Goal: Information Seeking & Learning: Learn about a topic

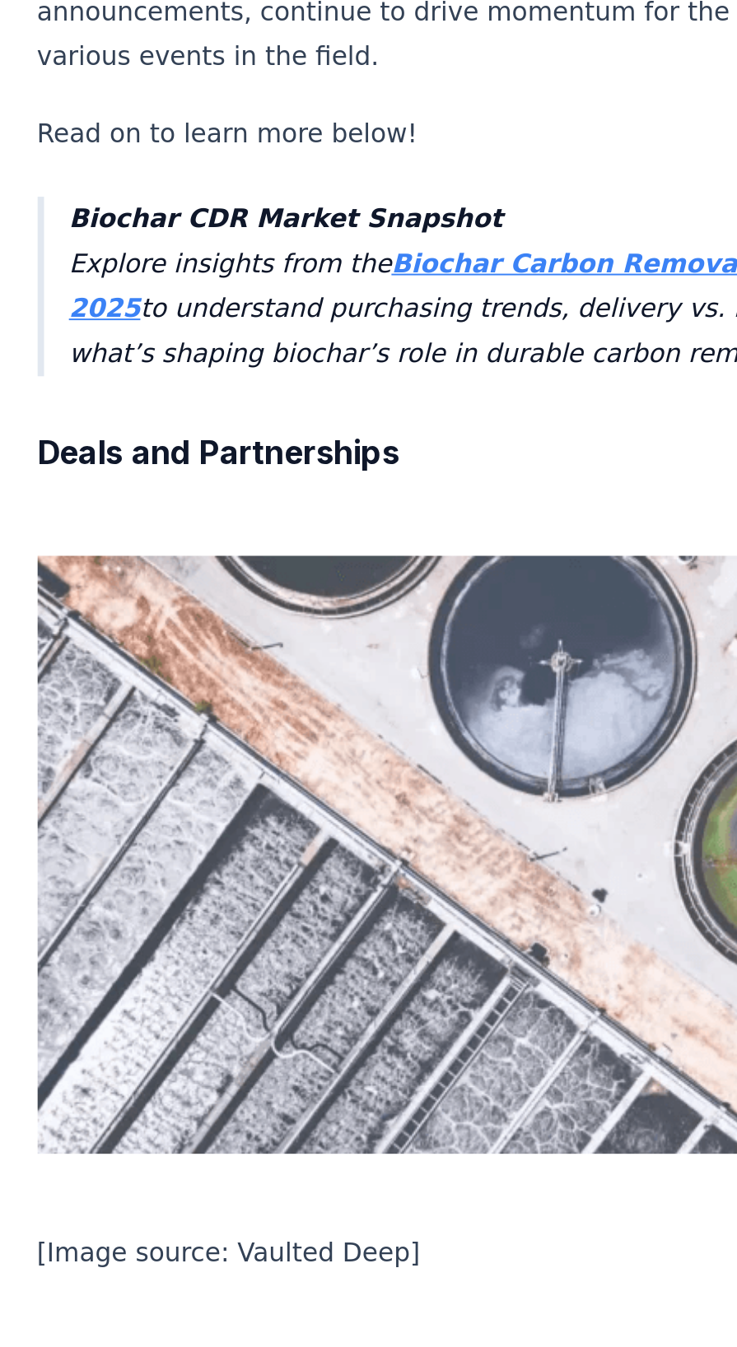
click at [347, 803] on strong "Biochar Carbon Removal Market Snapshot 2025" at bounding box center [308, 822] width 478 height 39
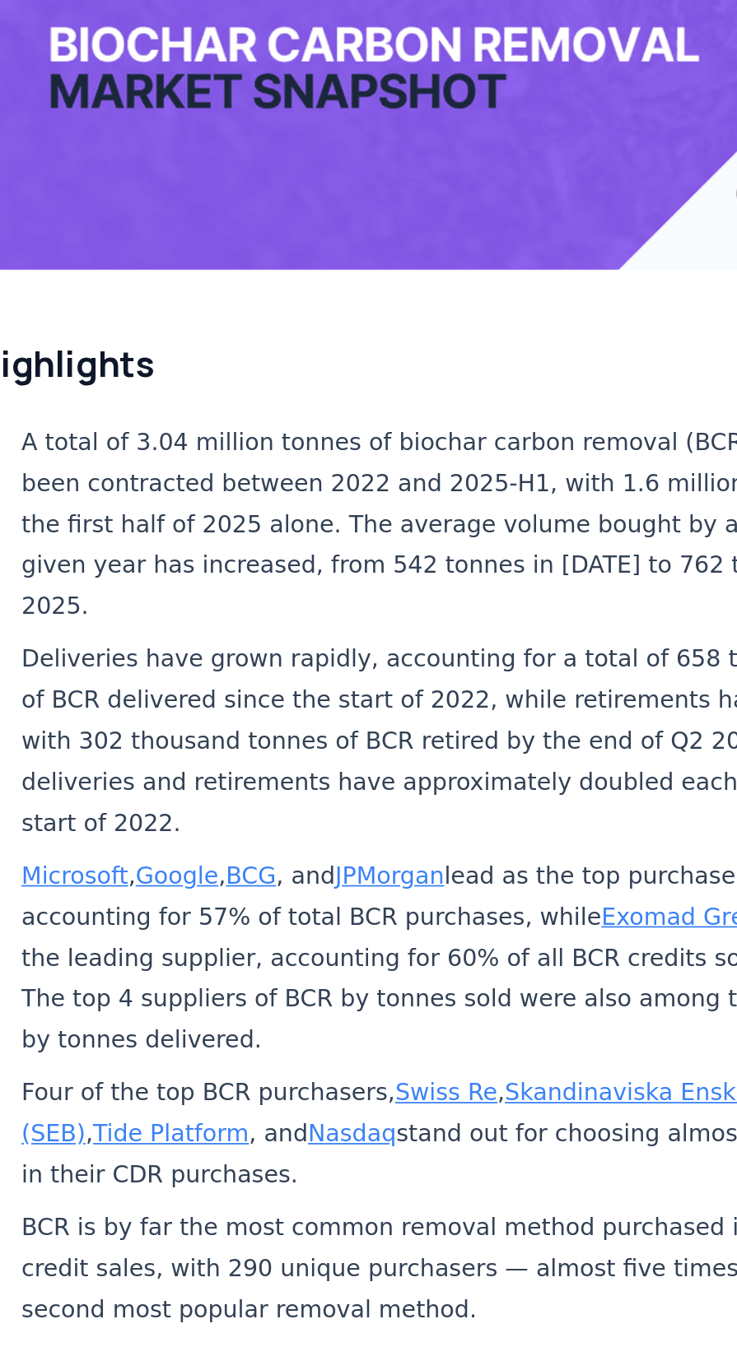
click at [206, 1079] on link "Tide Platform" at bounding box center [162, 1071] width 87 height 16
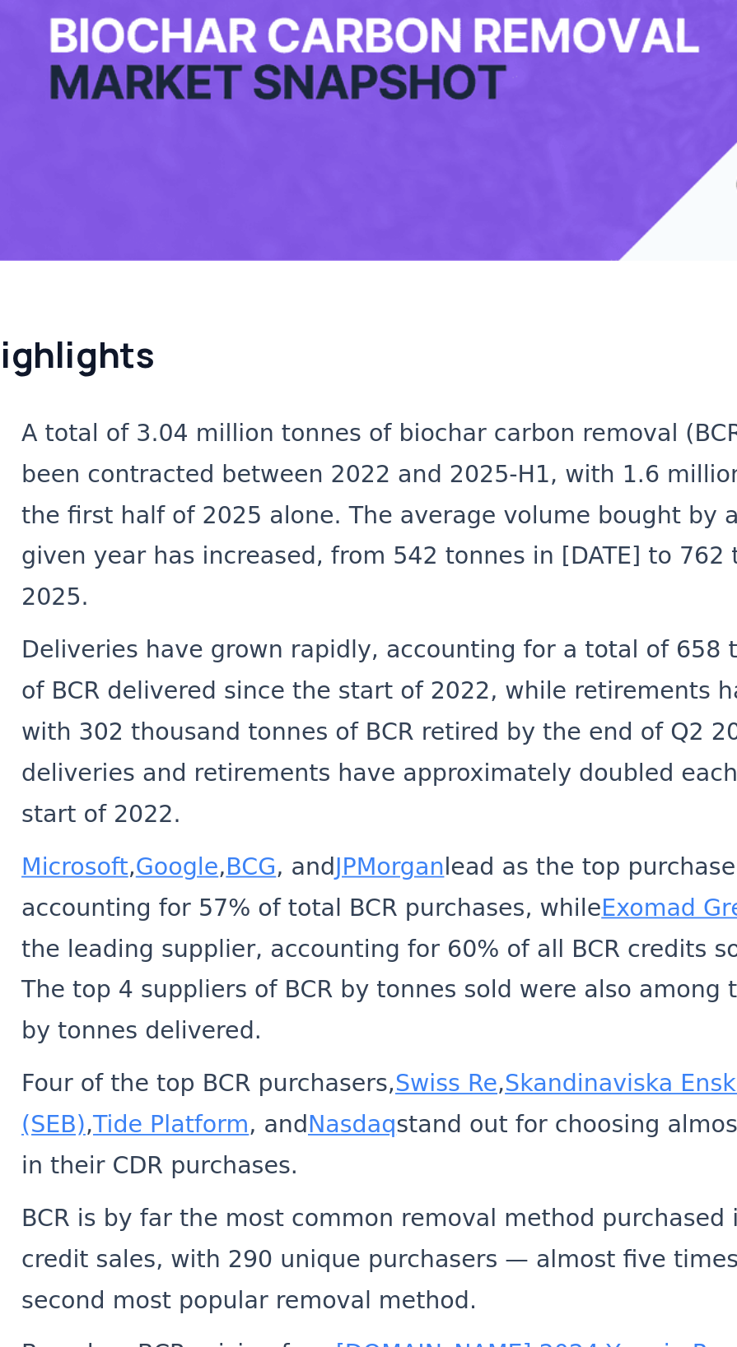
click at [307, 1192] on link "CDR.fyi 2024 Year in Review" at bounding box center [378, 1200] width 247 height 16
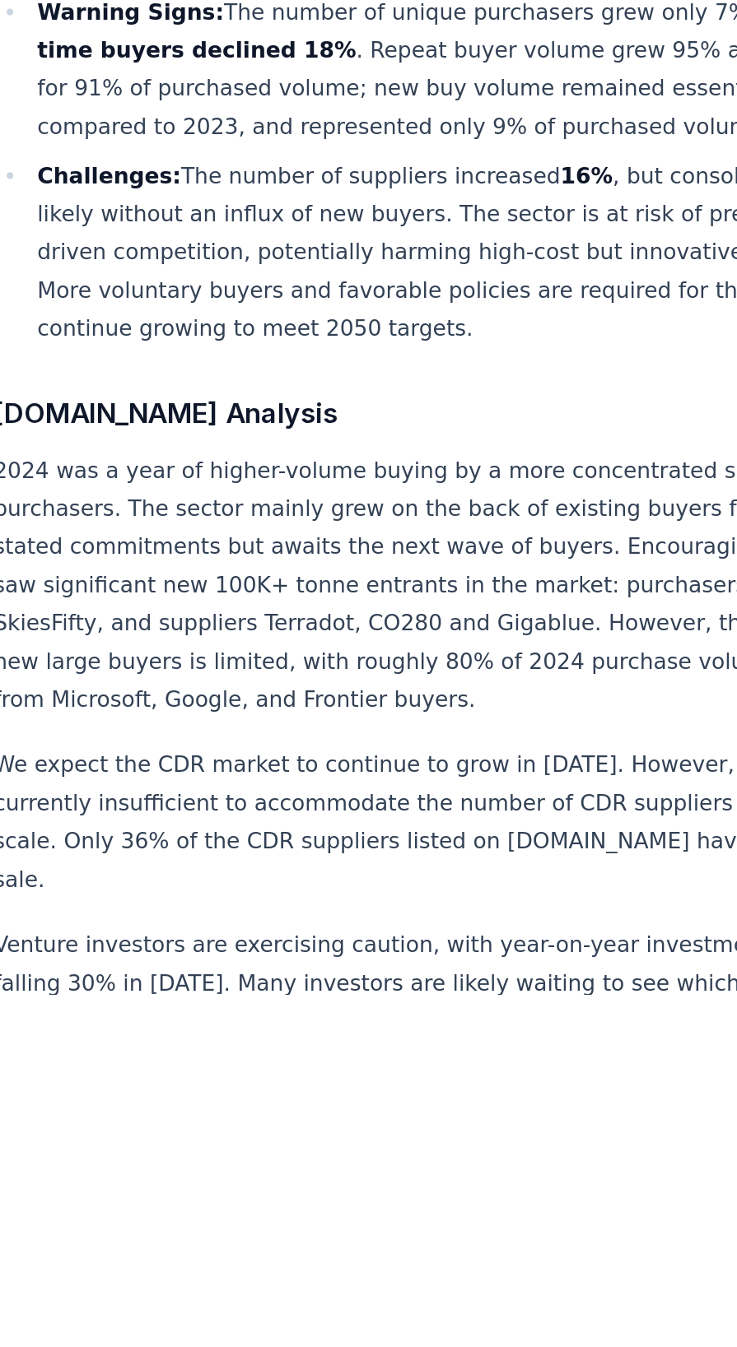
scroll to position [365, 0]
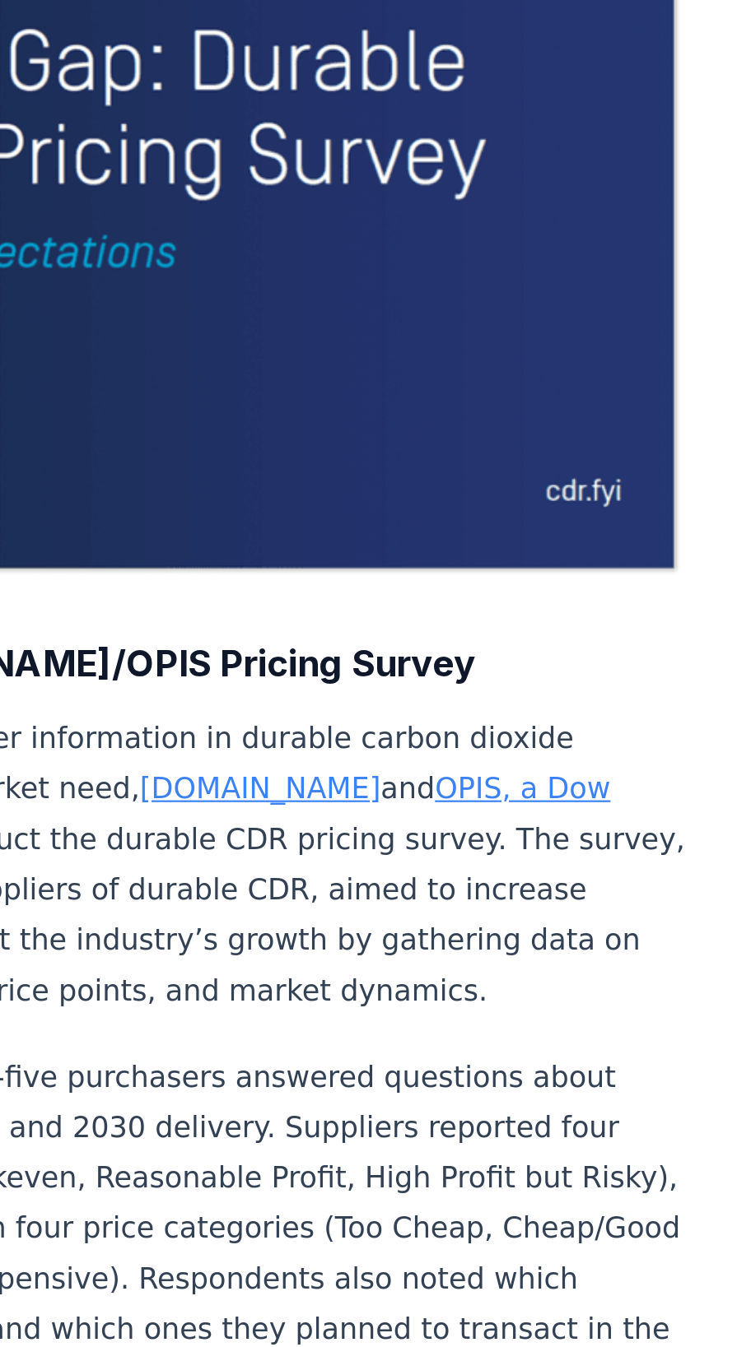
click at [347, 675] on link "[DOMAIN_NAME]" at bounding box center [402, 683] width 110 height 16
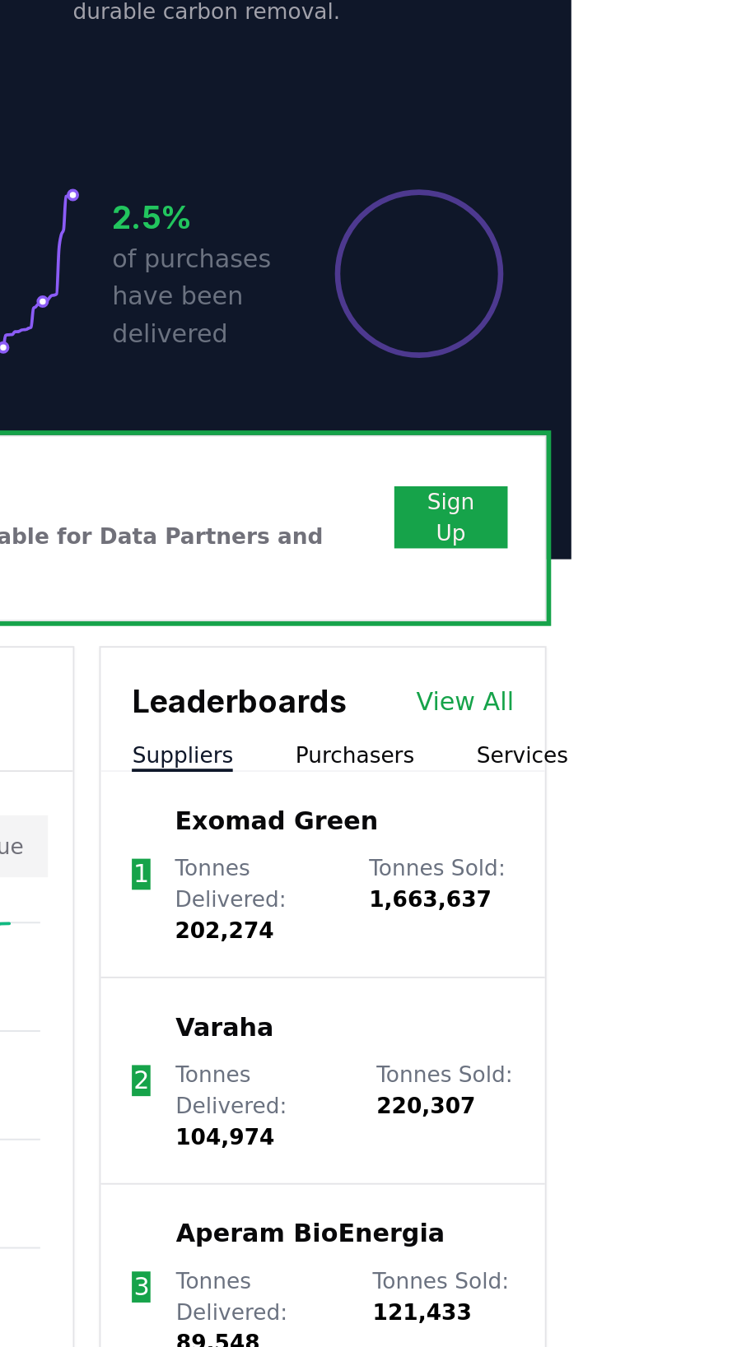
click at [653, 770] on button "Purchasers" at bounding box center [621, 762] width 63 height 16
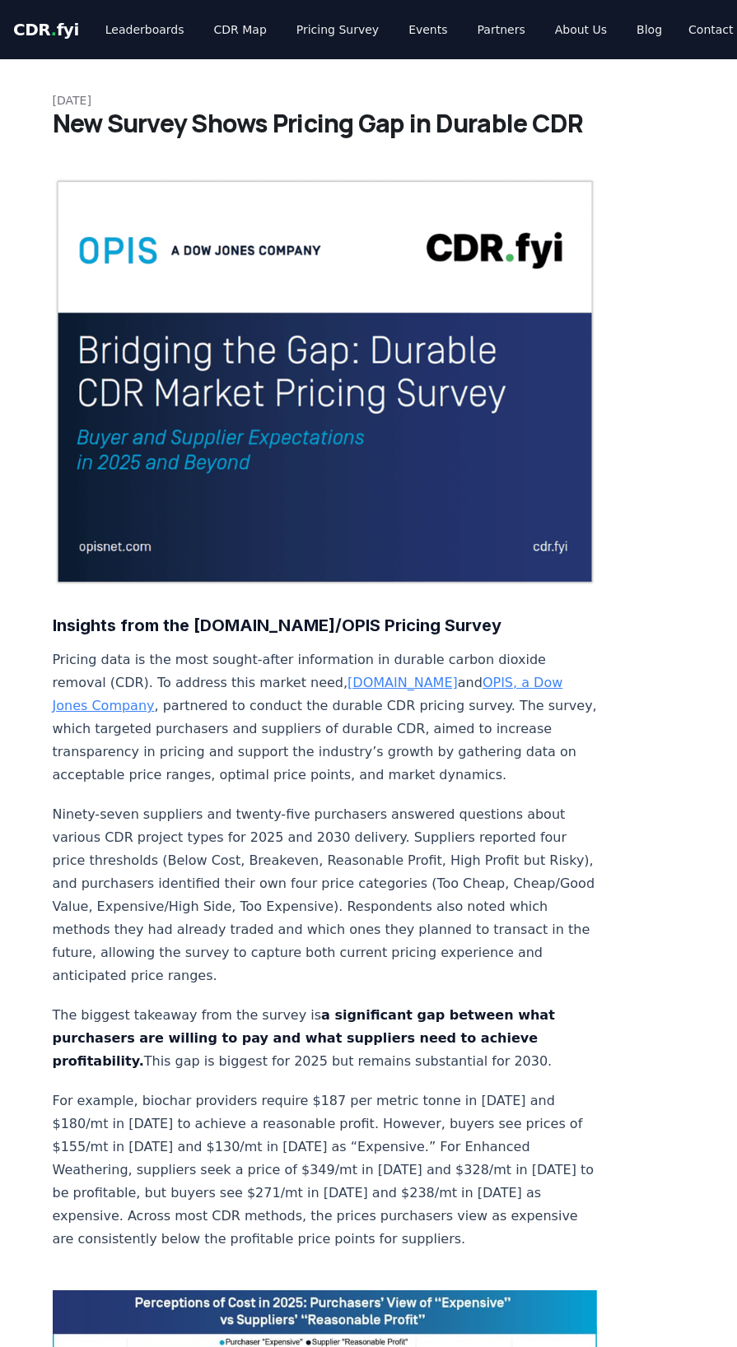
scroll to position [322, 0]
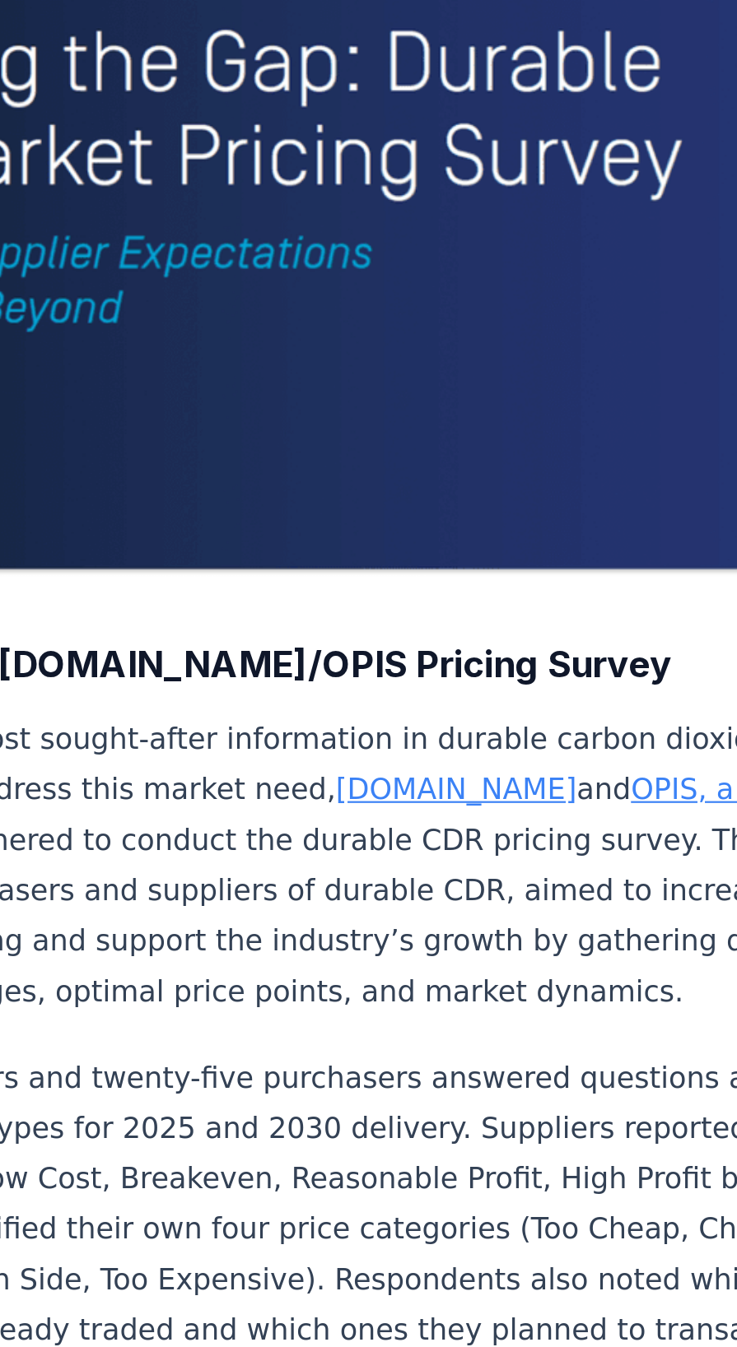
click at [563, 353] on link "OPIS, a Dow Jones Company" at bounding box center [308, 372] width 510 height 39
click at [458, 353] on link "OPIS, a Dow Jones Company" at bounding box center [308, 372] width 510 height 39
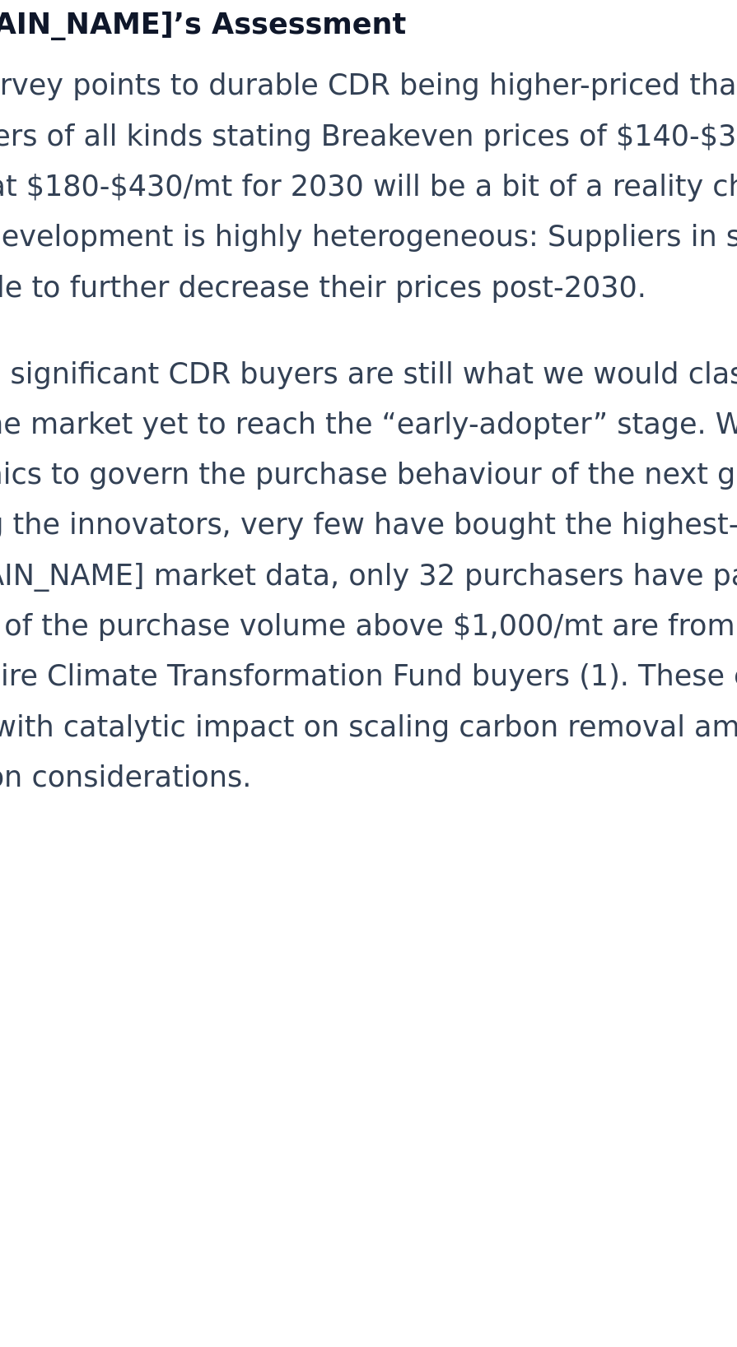
scroll to position [1451, 0]
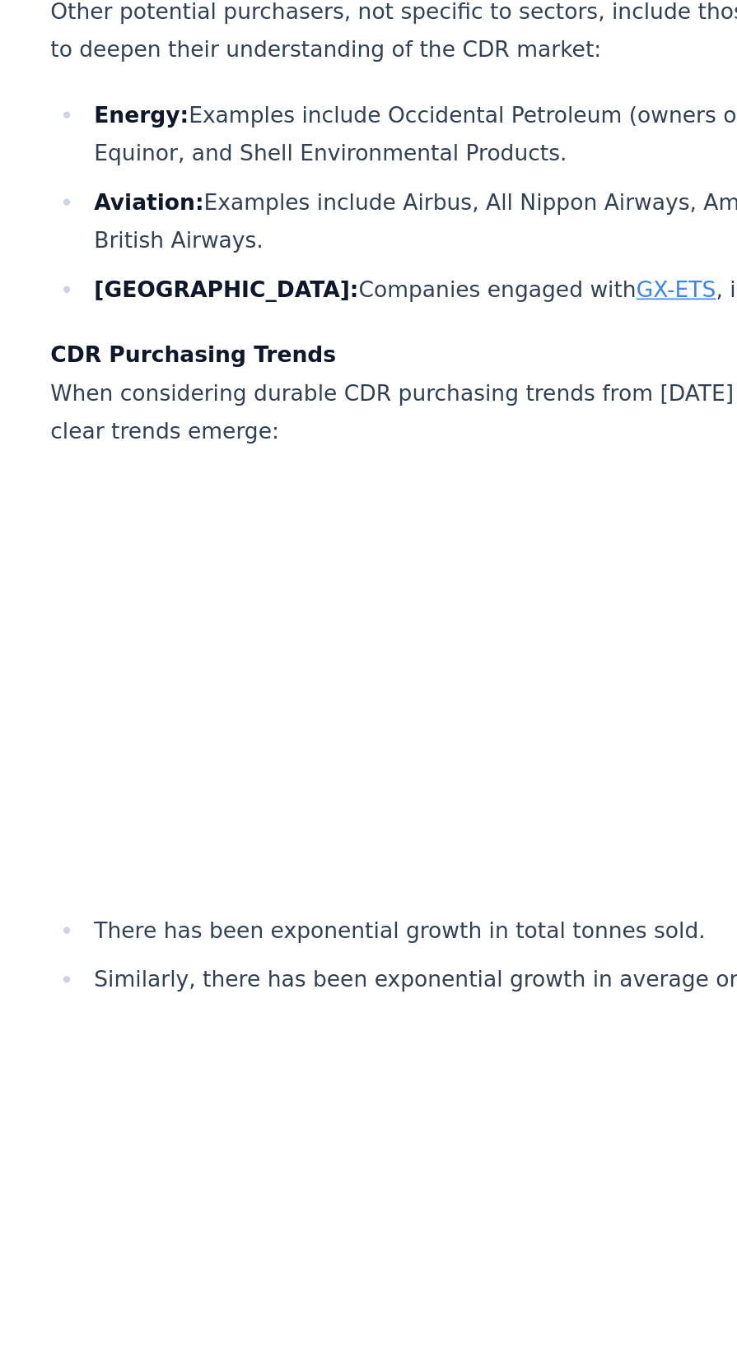
scroll to position [5285, 0]
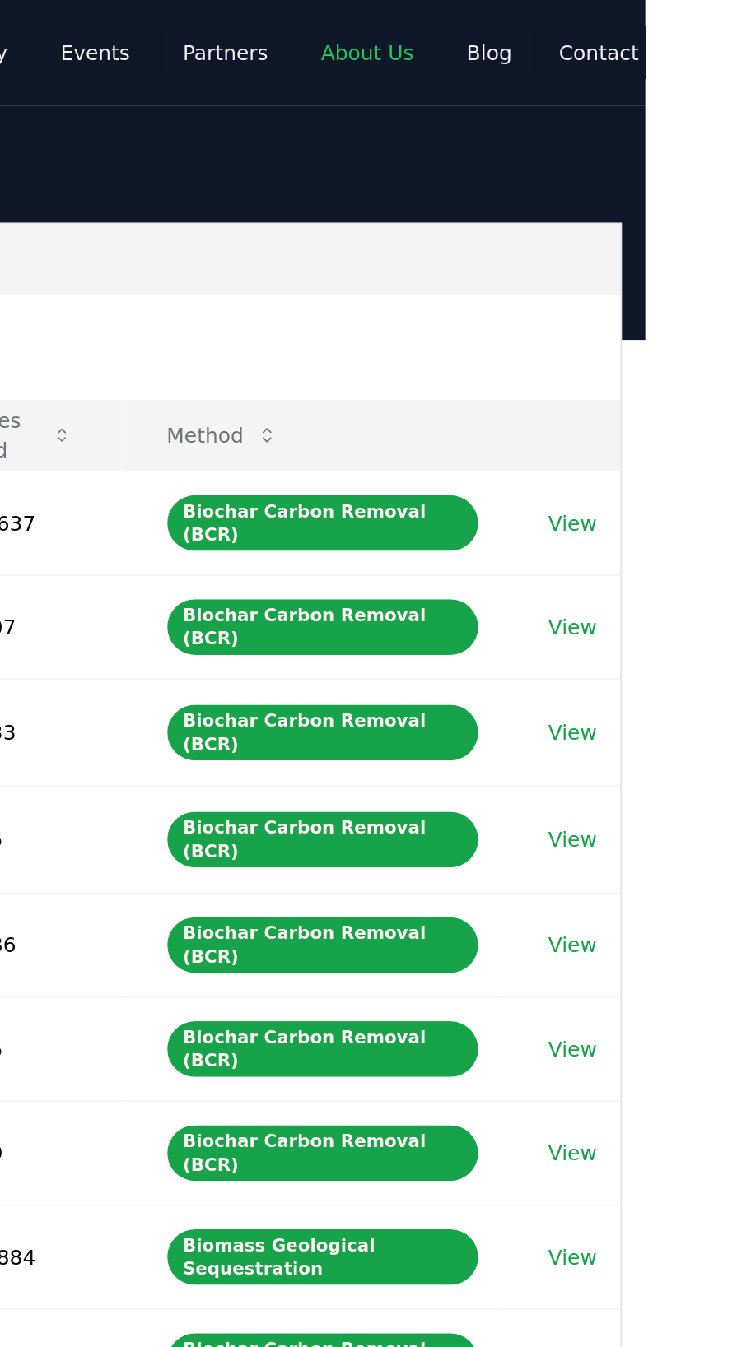
click at [547, 26] on link "About Us" at bounding box center [581, 30] width 78 height 30
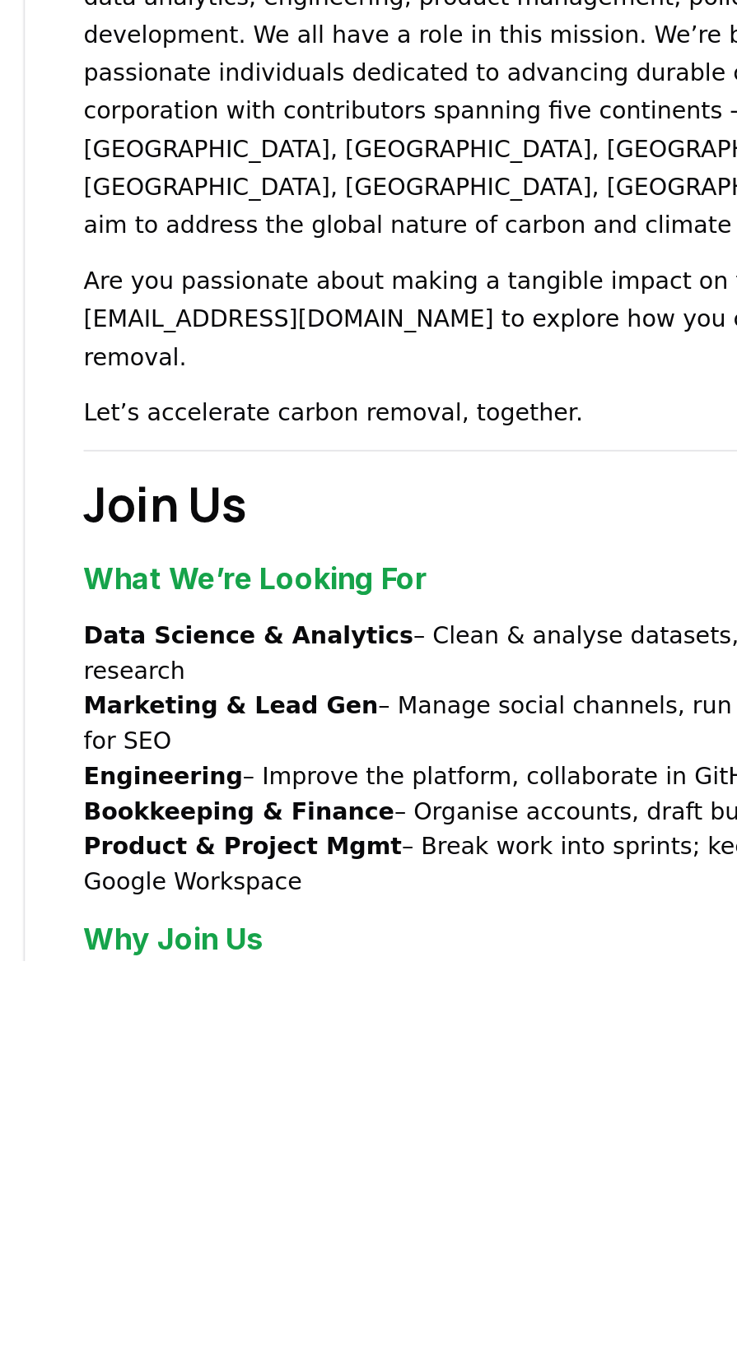
scroll to position [602, 0]
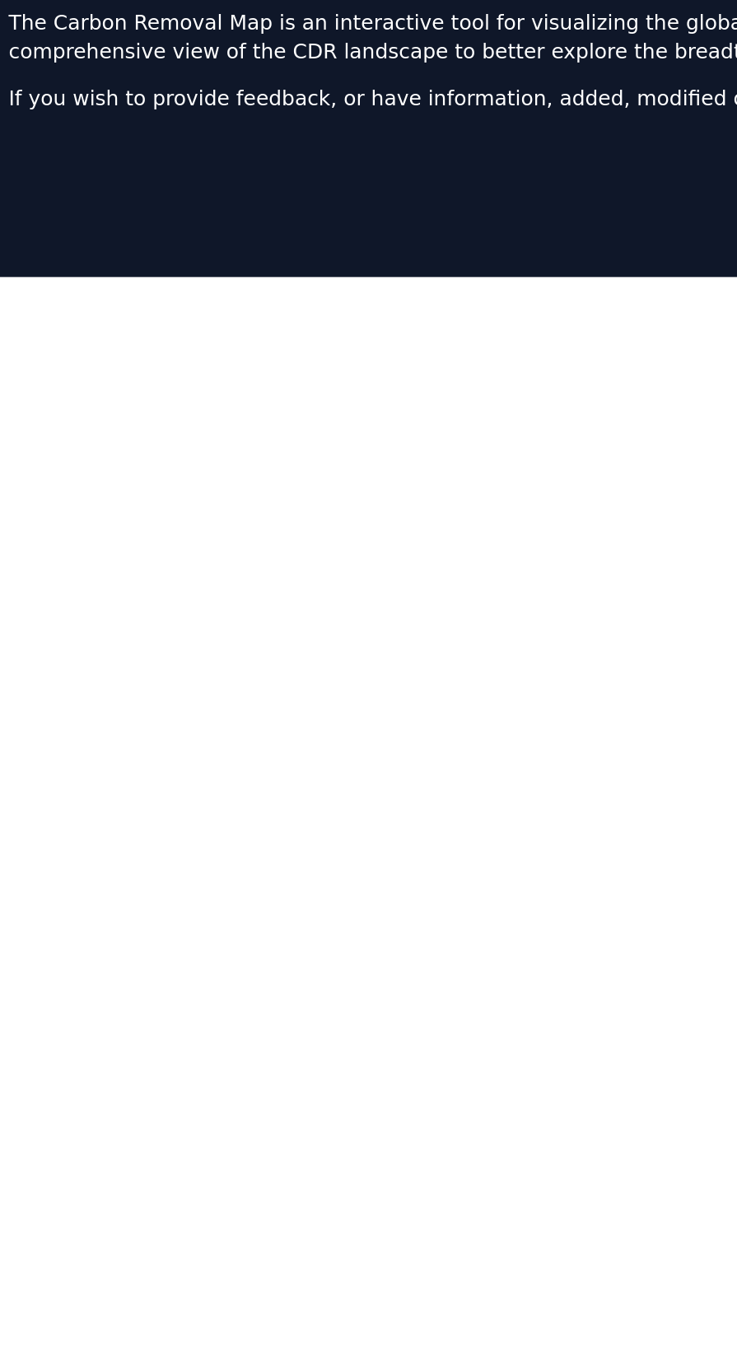
scroll to position [100, 0]
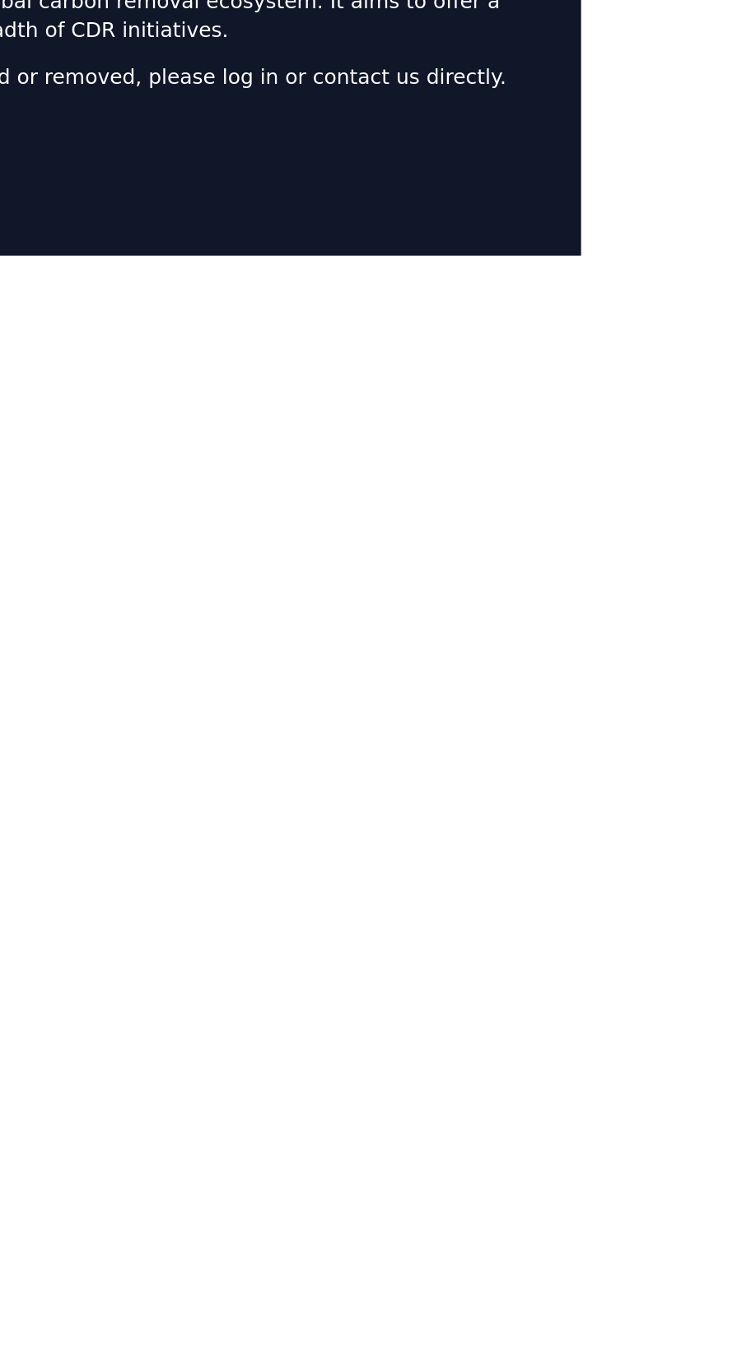
scroll to position [602, 0]
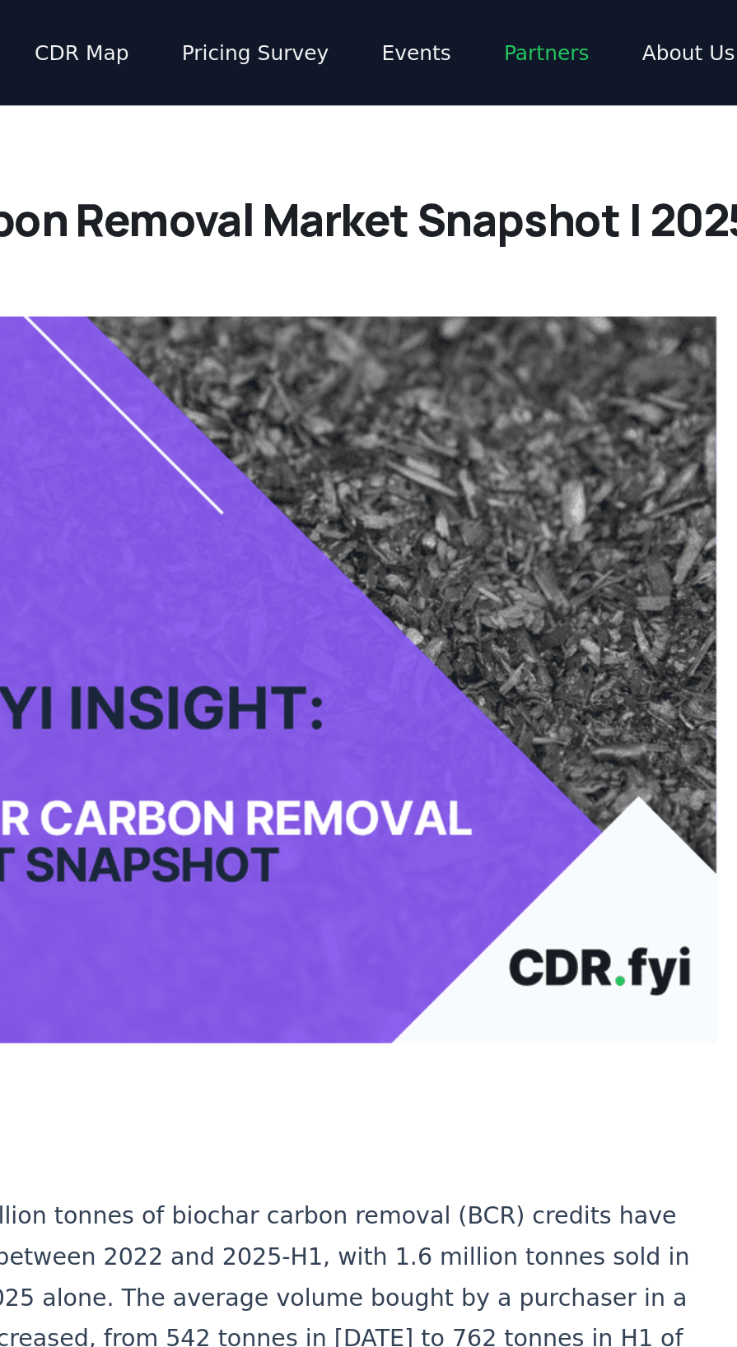
click at [464, 29] on link "Partners" at bounding box center [501, 30] width 74 height 30
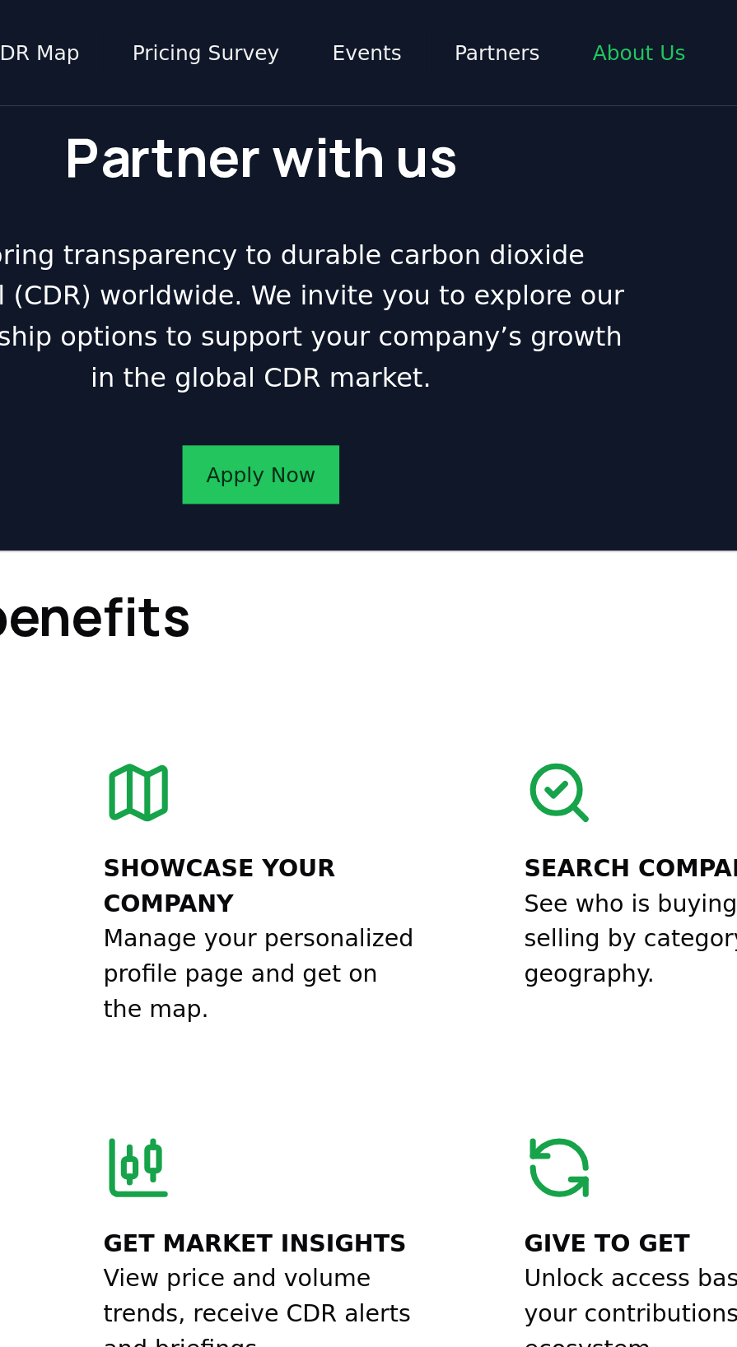
click at [555, 24] on link "About Us" at bounding box center [581, 30] width 78 height 30
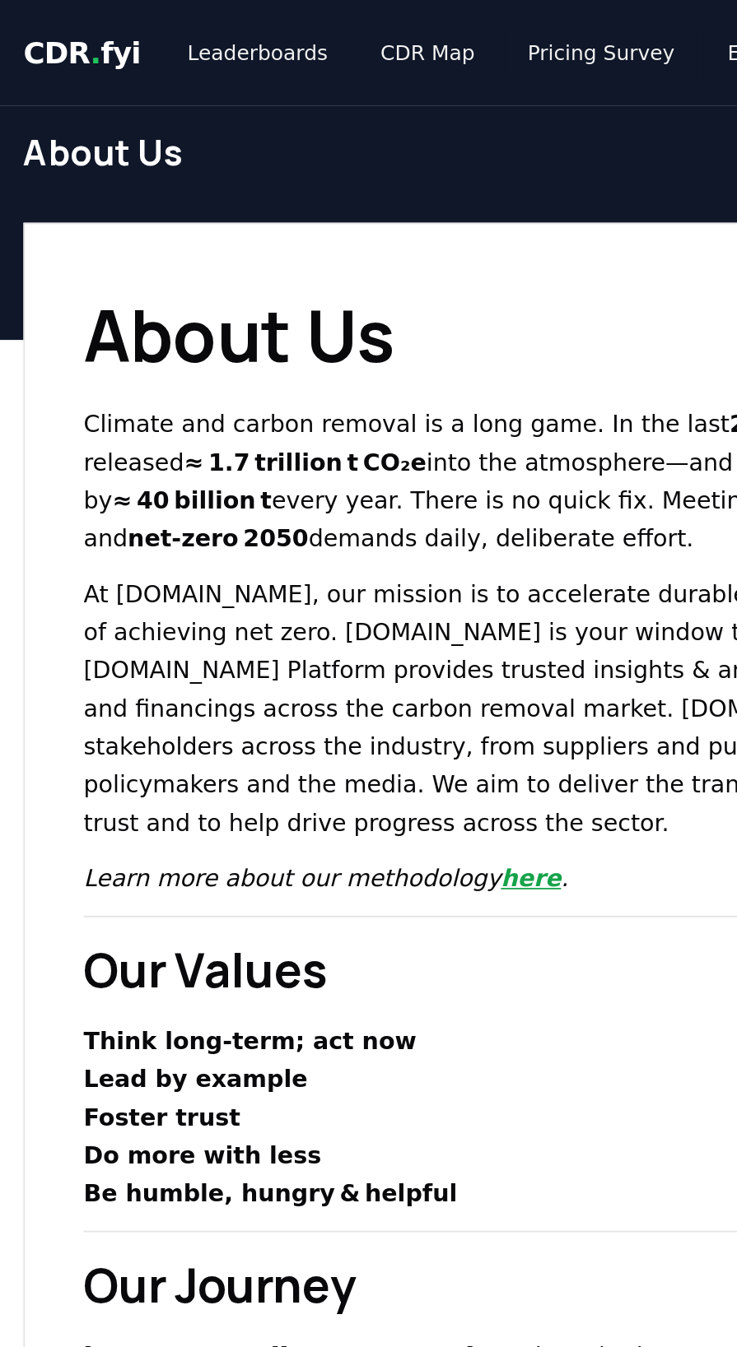
click at [315, 501] on link "here" at bounding box center [298, 494] width 34 height 16
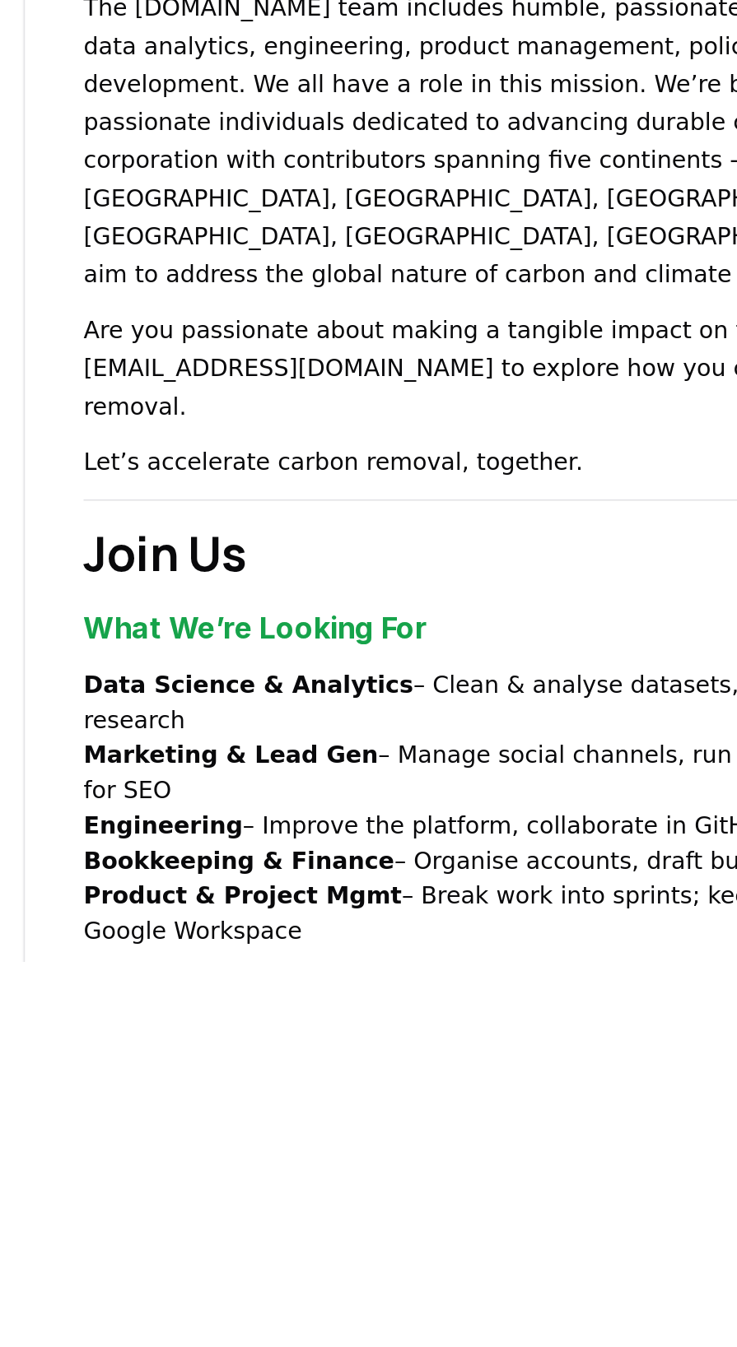
scroll to position [503, 0]
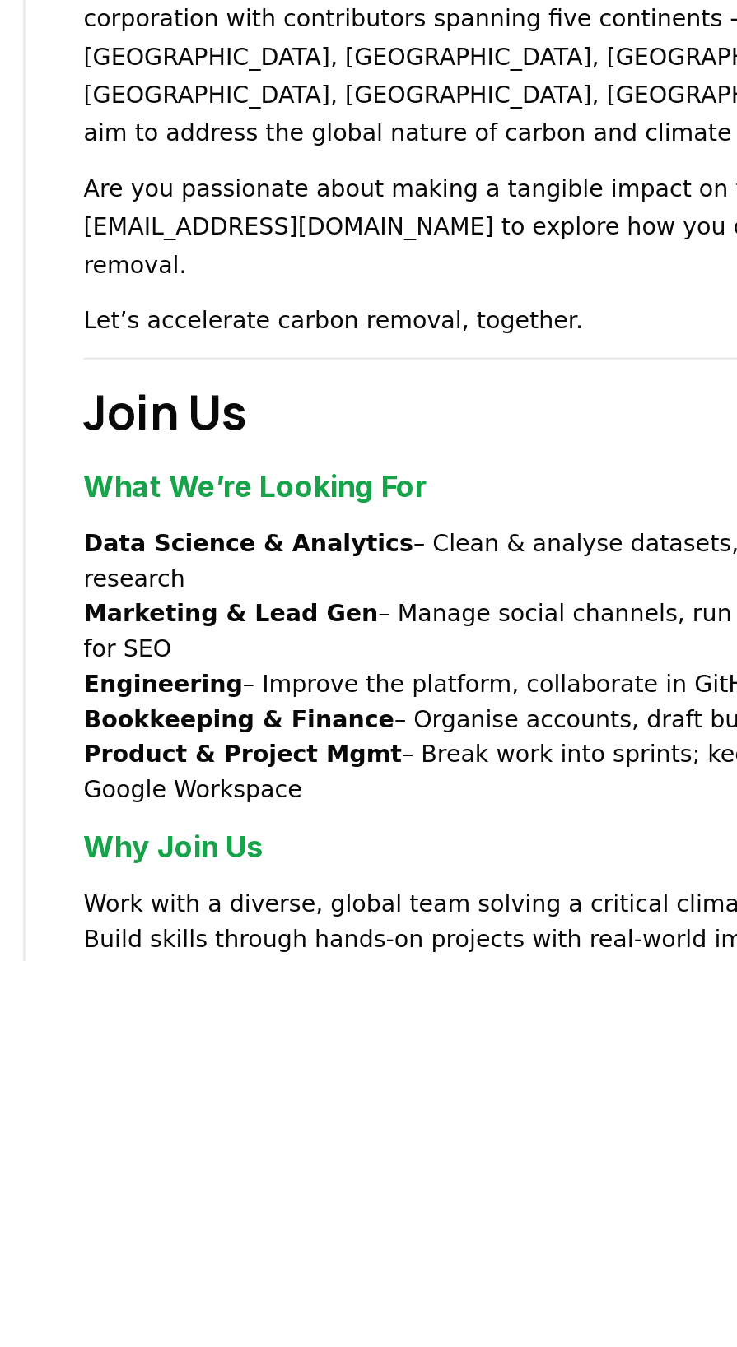
scroll to position [602, 0]
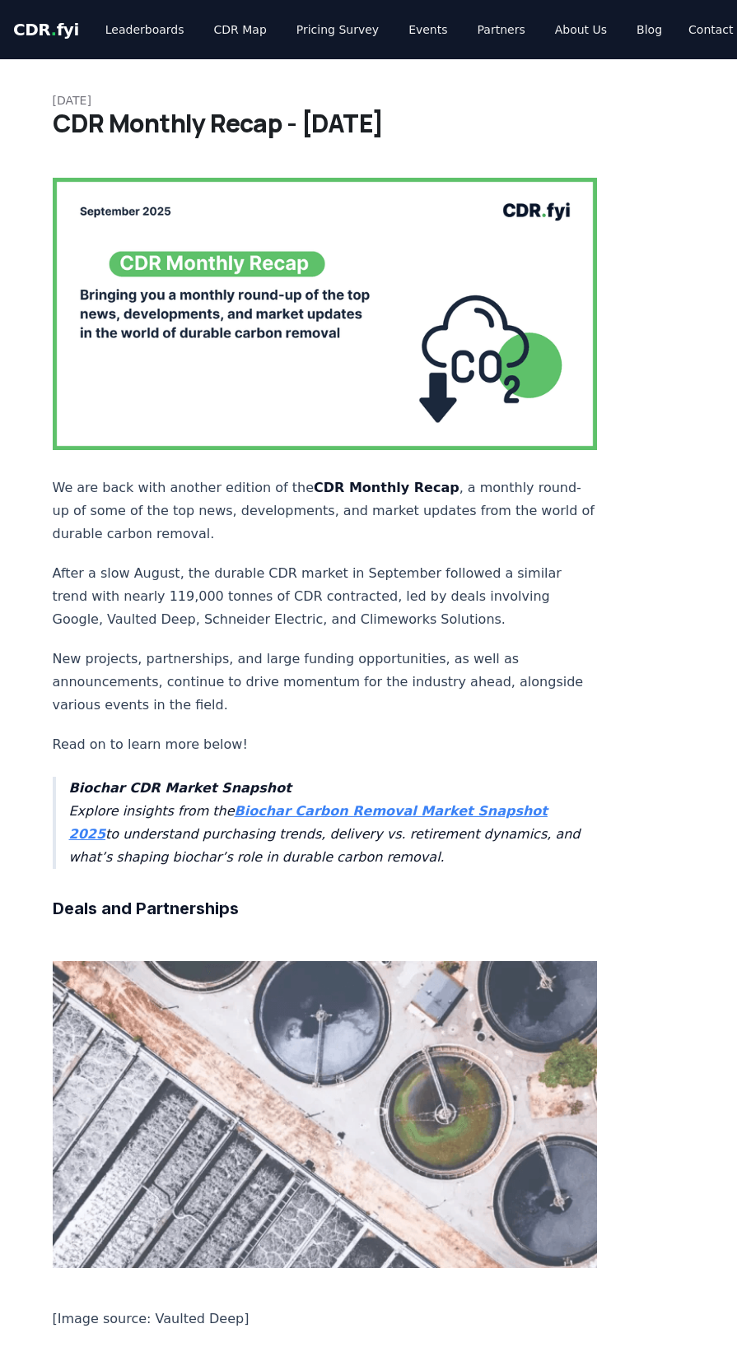
scroll to position [676, 0]
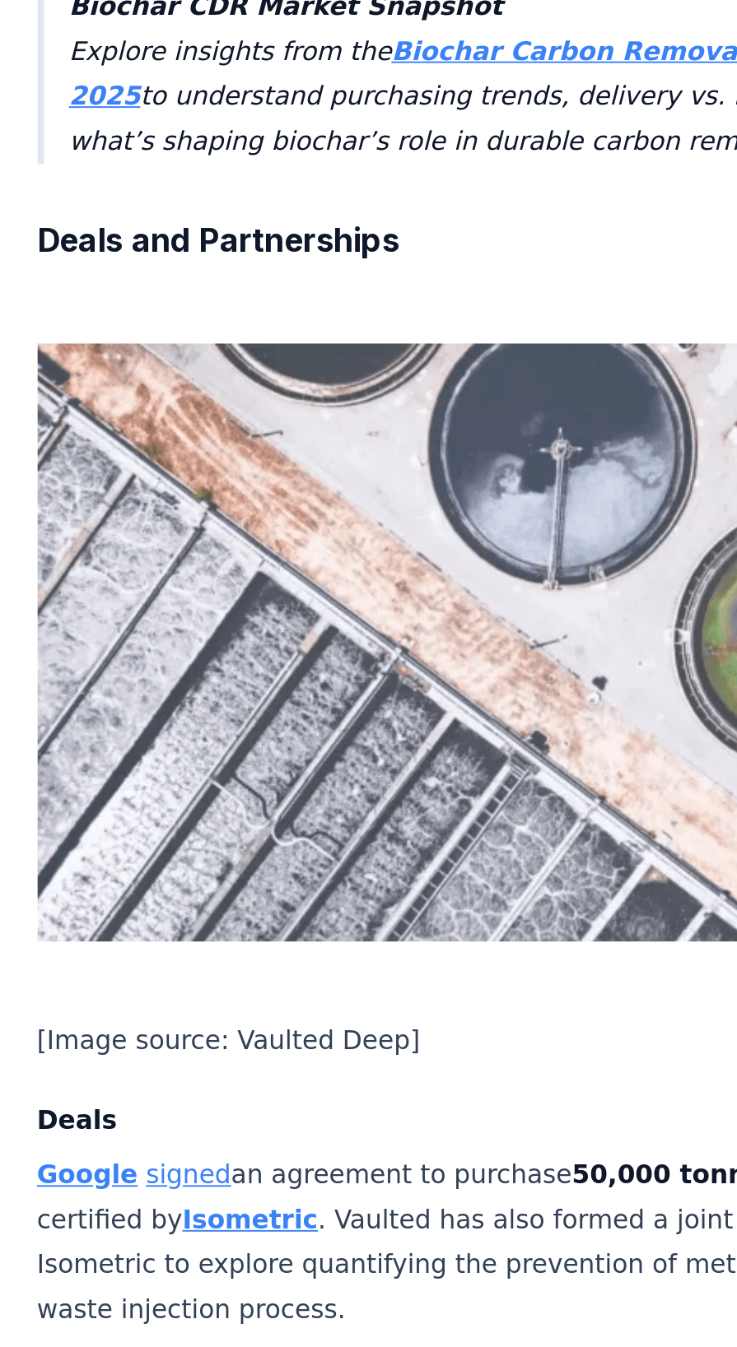
click at [109, 705] on link "signed" at bounding box center [131, 713] width 44 height 16
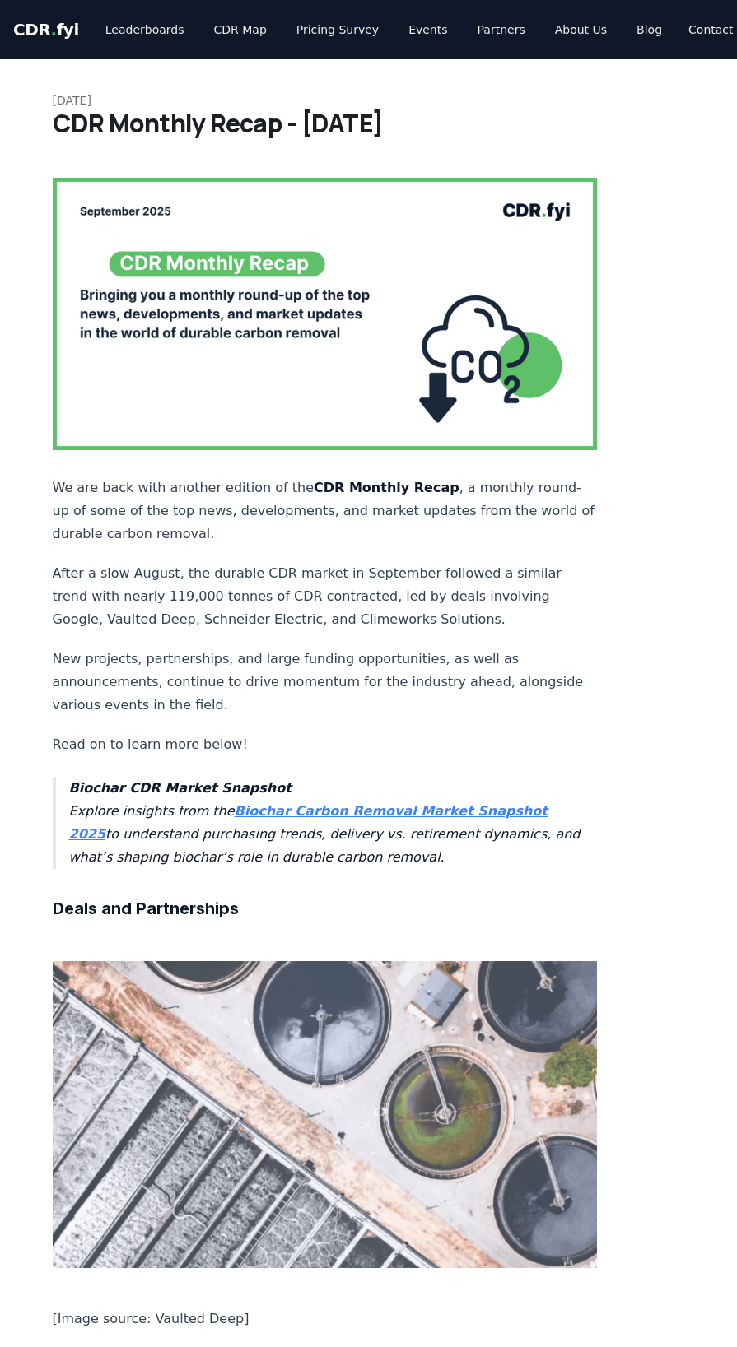
scroll to position [785, 0]
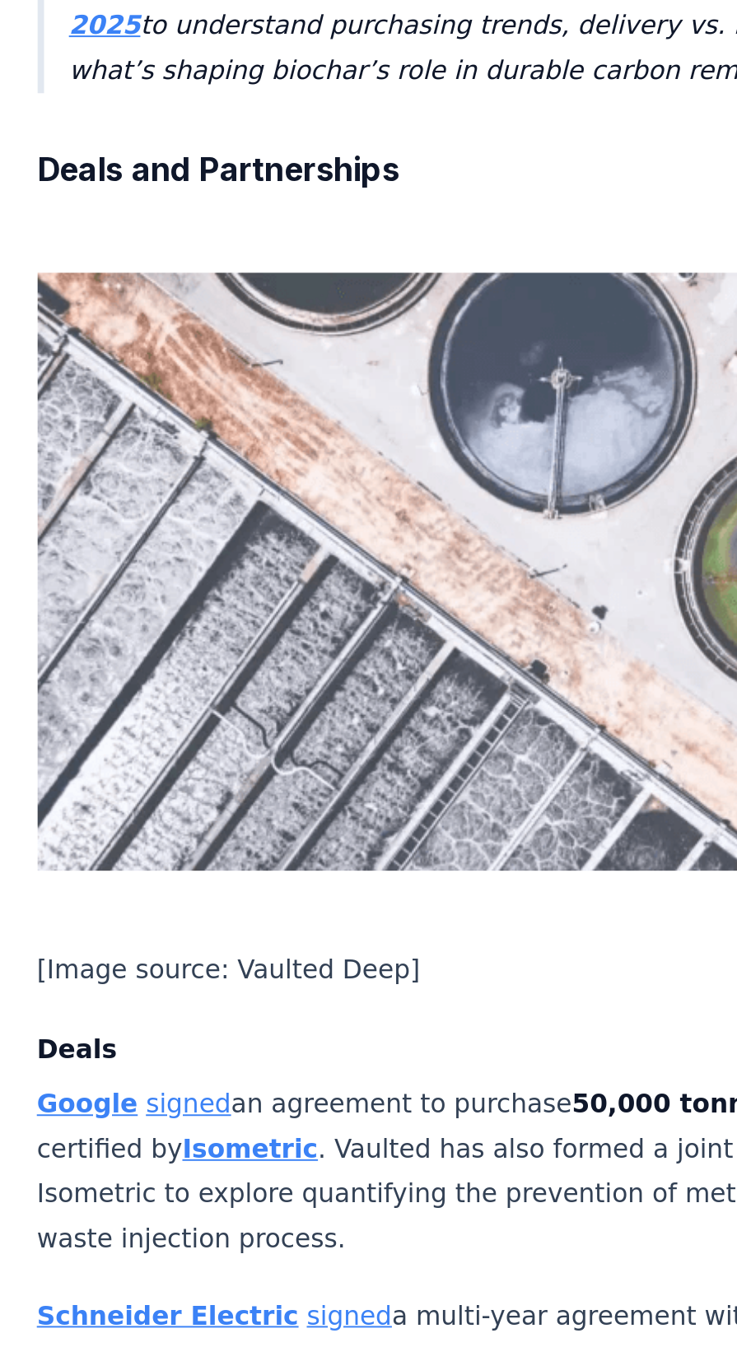
click at [144, 789] on link "purchased" at bounding box center [178, 797] width 69 height 16
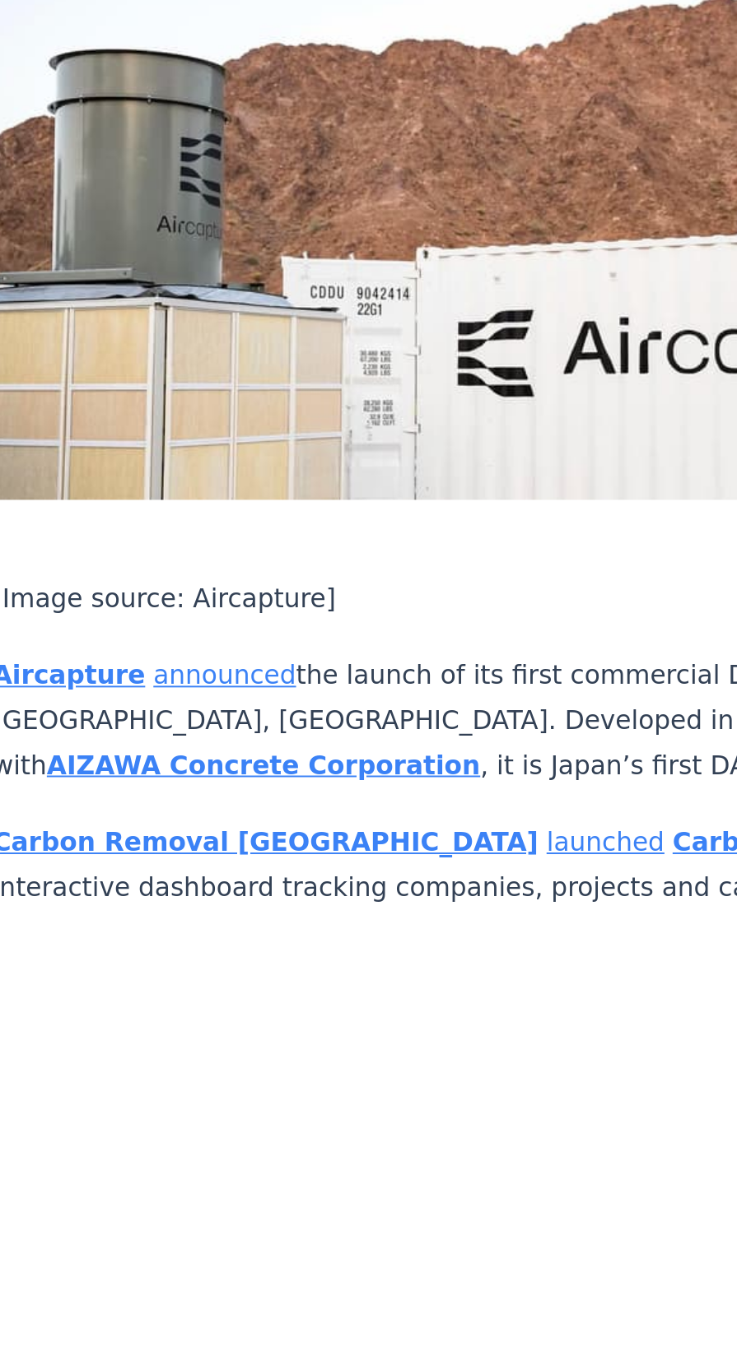
scroll to position [2340, 0]
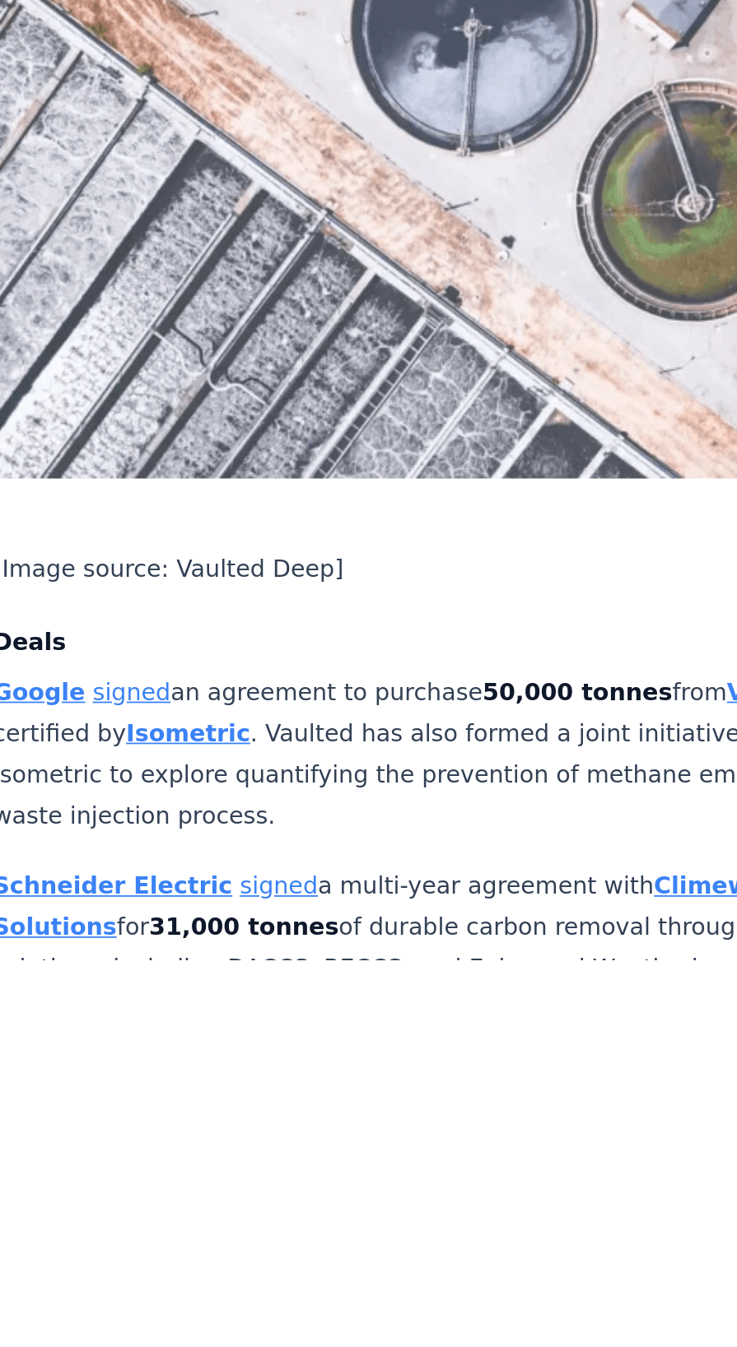
scroll to position [194, 0]
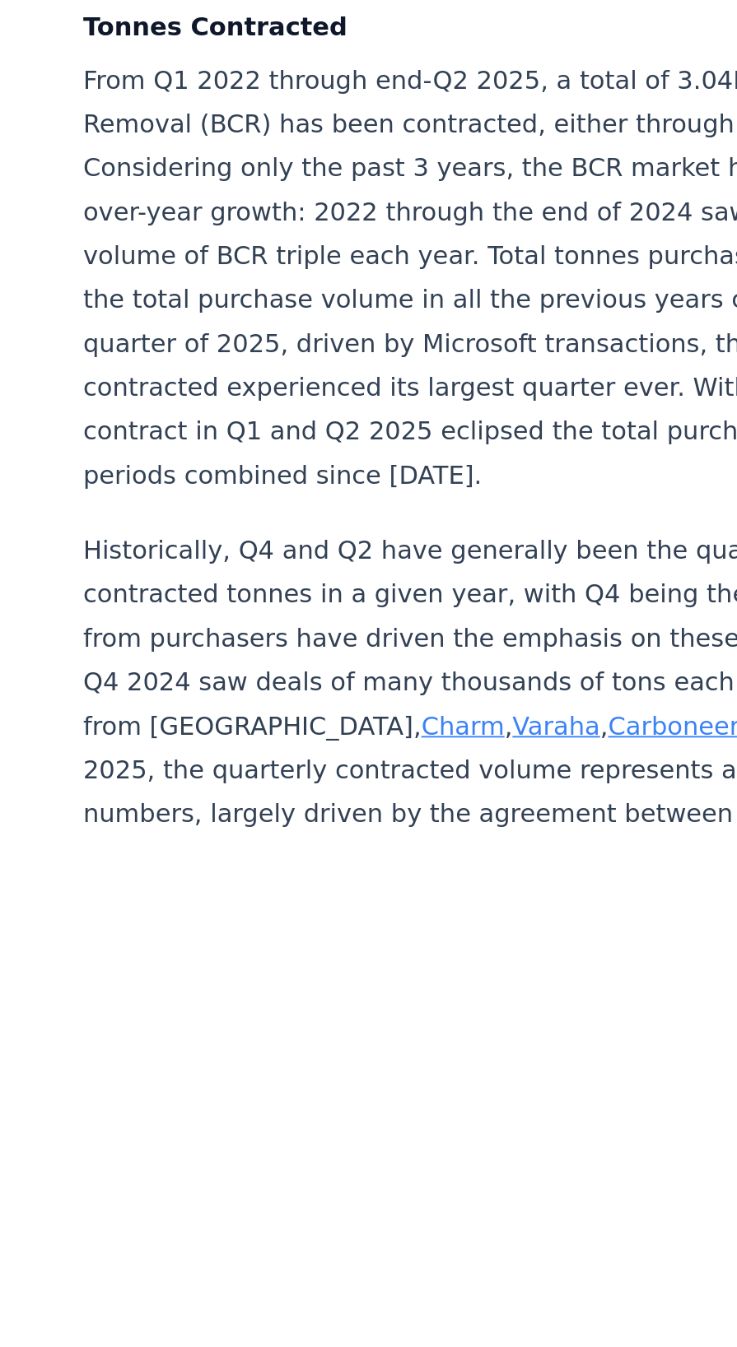
scroll to position [3490, 0]
